Goal: Navigation & Orientation: Find specific page/section

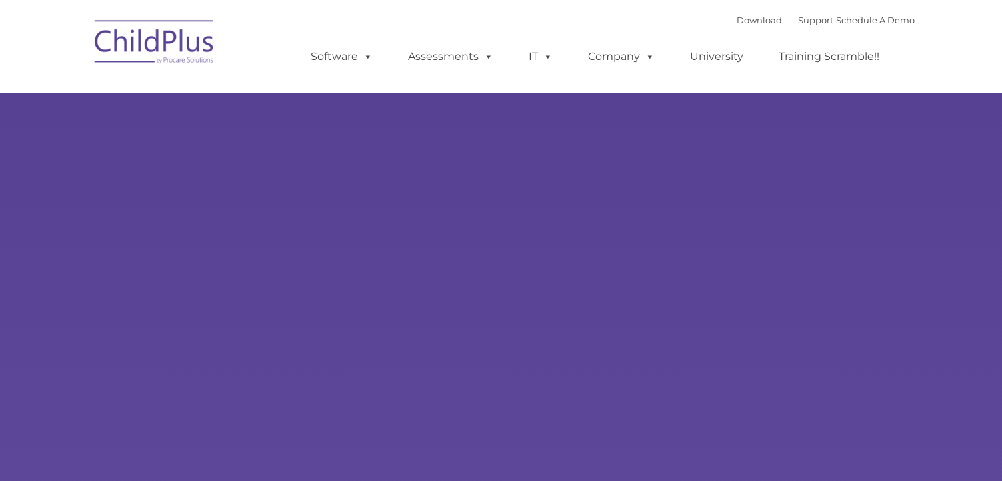
type input ""
select select "MEDIUM"
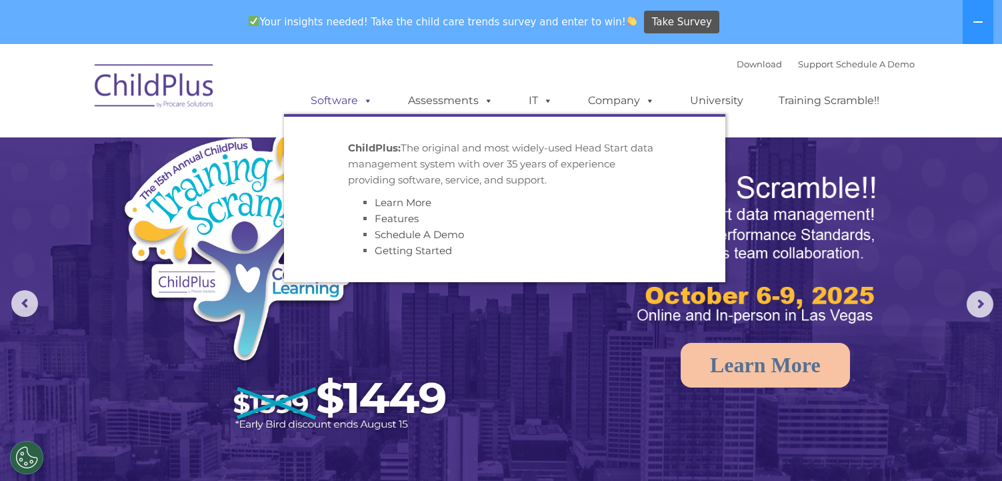
click at [349, 105] on link "Software" at bounding box center [341, 100] width 89 height 27
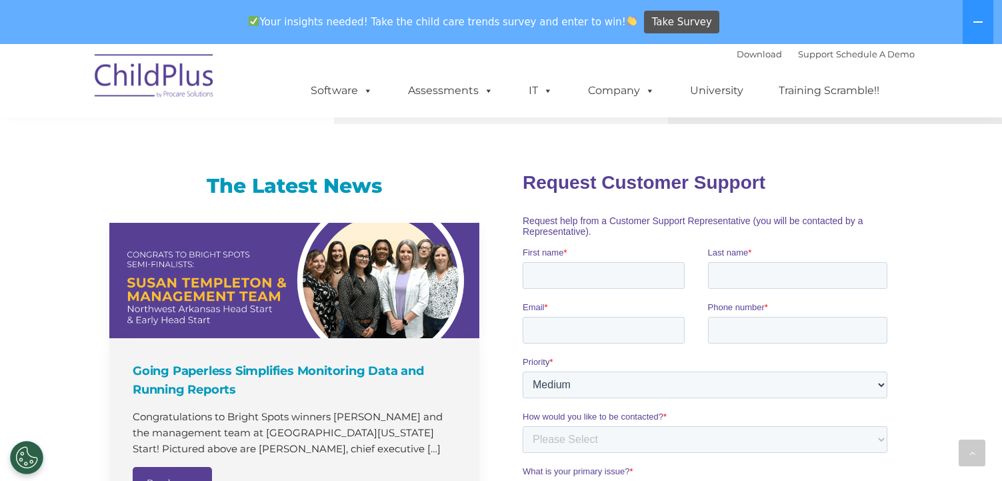
scroll to position [903, 0]
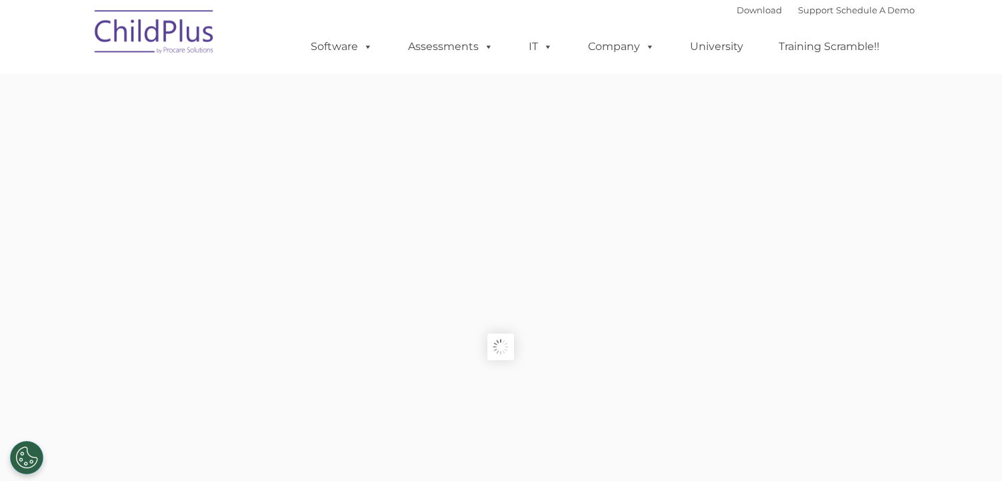
type input ""
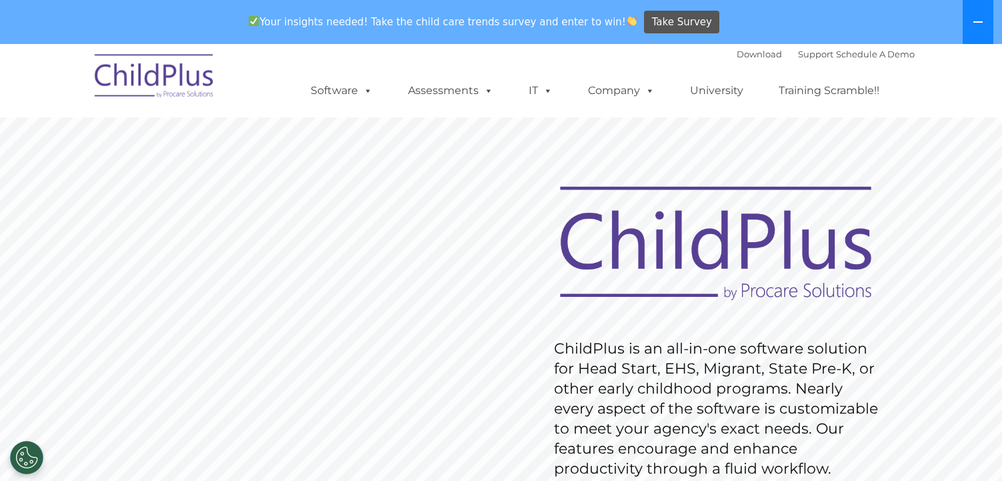
click at [971, 19] on button at bounding box center [978, 22] width 31 height 44
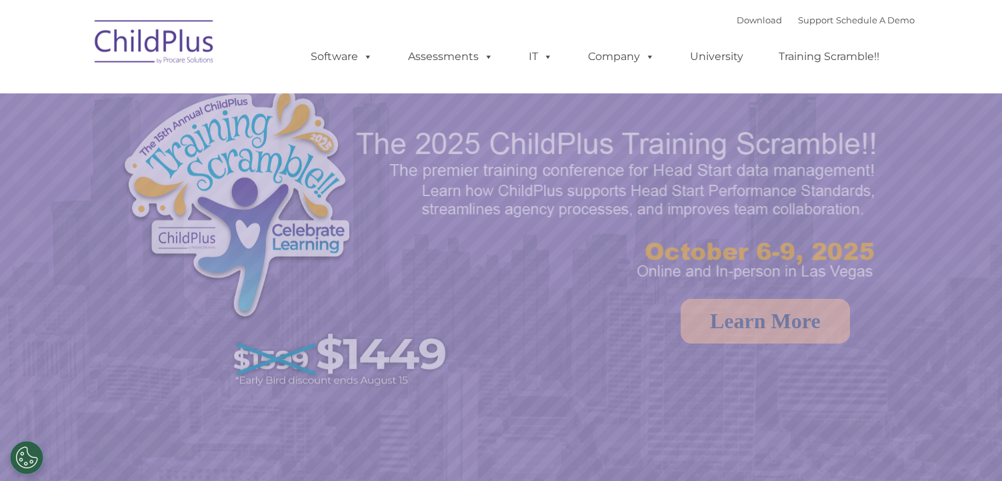
select select "MEDIUM"
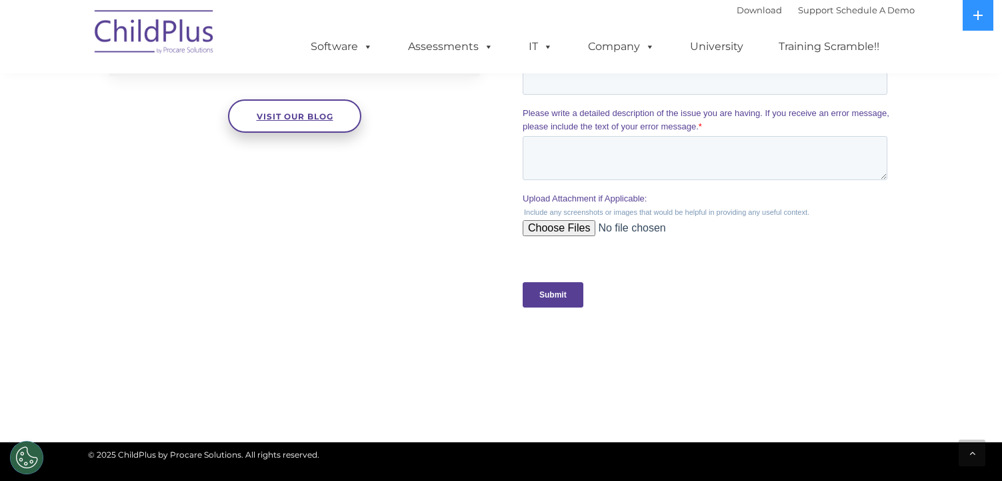
scroll to position [1491, 0]
